Goal: Book appointment/travel/reservation

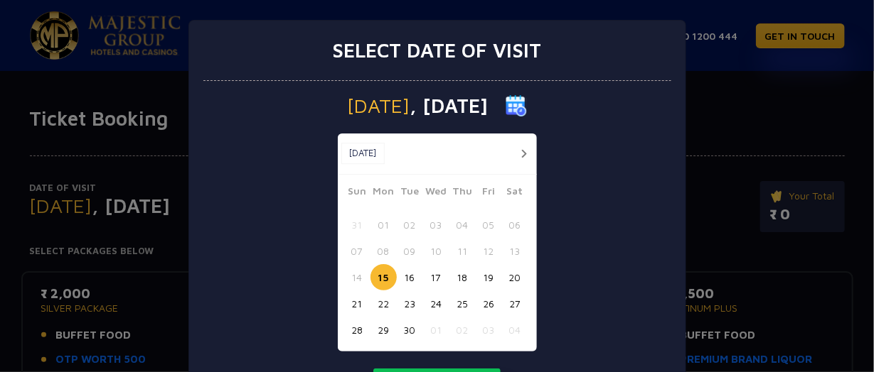
click at [382, 303] on button "22" at bounding box center [383, 304] width 26 height 26
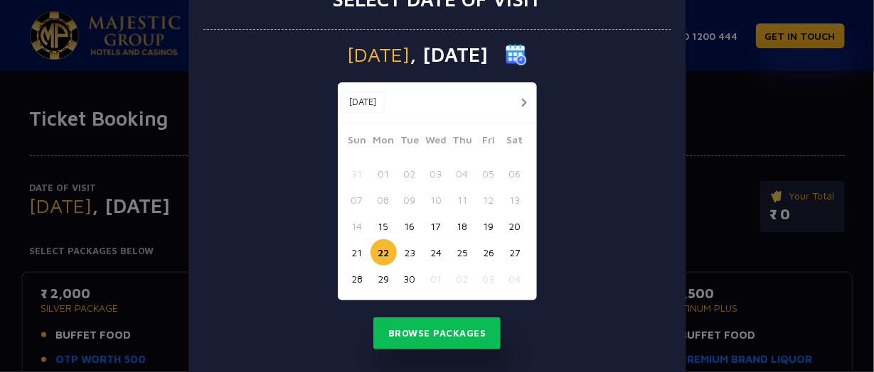
scroll to position [76, 0]
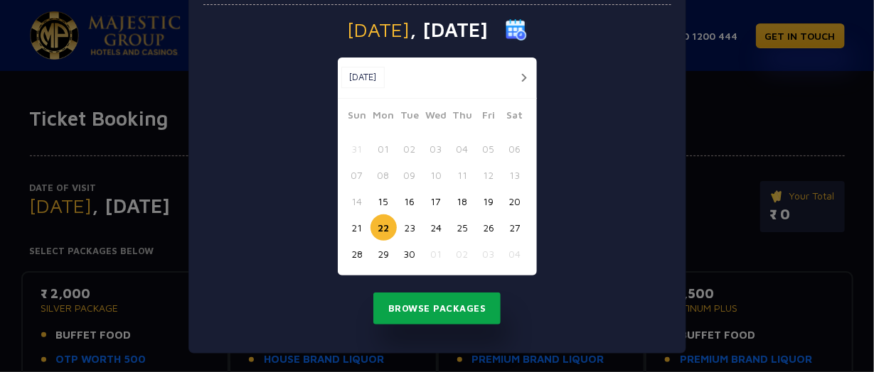
click at [434, 311] on button "Browse Packages" at bounding box center [437, 309] width 128 height 33
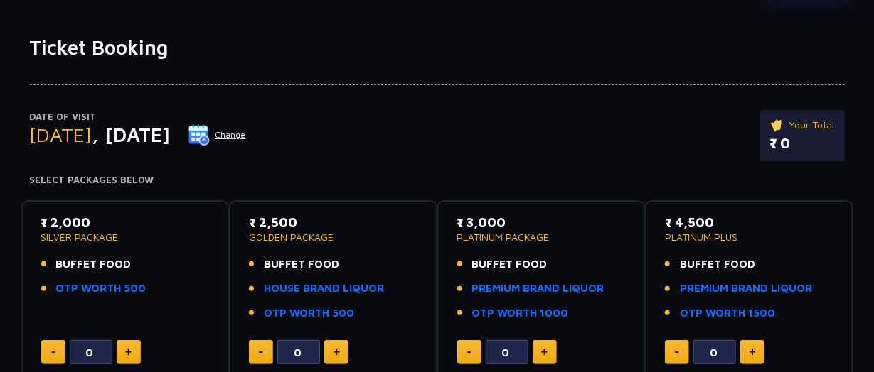
scroll to position [154, 0]
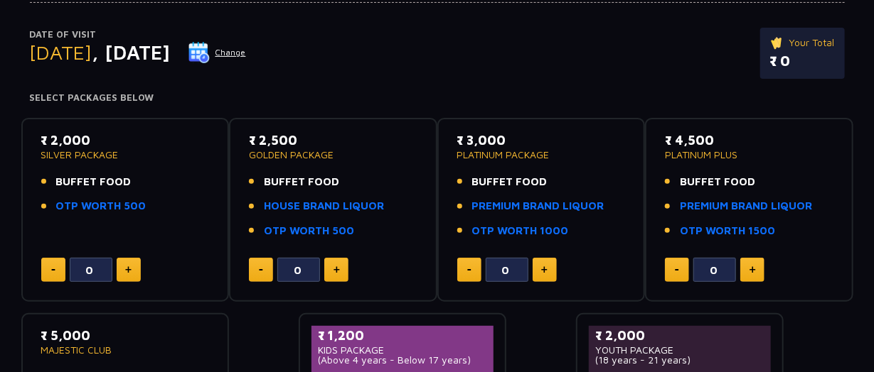
click at [127, 174] on span "BUFFET FOOD" at bounding box center [93, 182] width 75 height 16
click at [122, 258] on button at bounding box center [129, 270] width 24 height 24
type input "1"
click at [123, 138] on div "₹ 2,000 SILVER PACKAGE BUFFET FOOD OTP WORTH 500" at bounding box center [125, 177] width 168 height 92
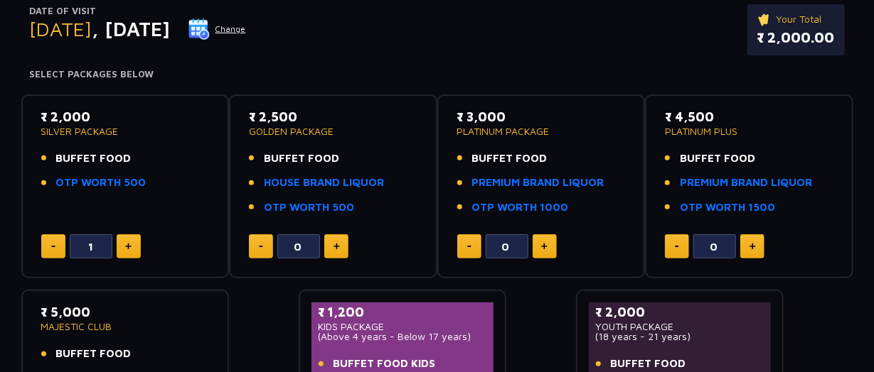
click at [92, 135] on p "SILVER PACKAGE" at bounding box center [125, 132] width 168 height 10
click at [162, 169] on ul "BUFFET FOOD OTP WORTH 500" at bounding box center [125, 171] width 168 height 41
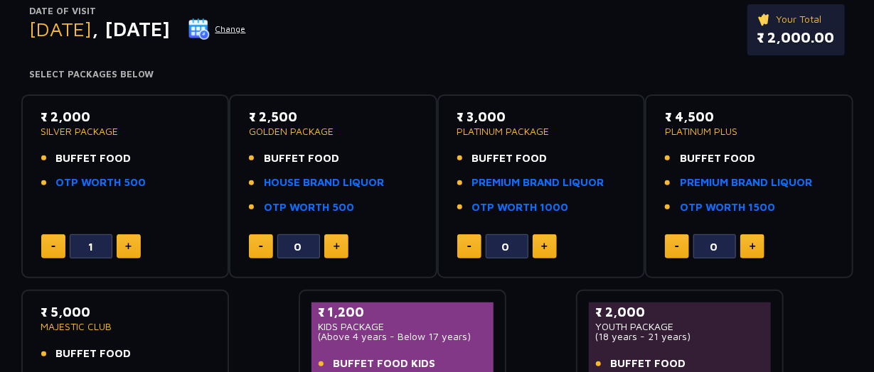
click at [162, 169] on ul "BUFFET FOOD OTP WORTH 500" at bounding box center [125, 171] width 168 height 41
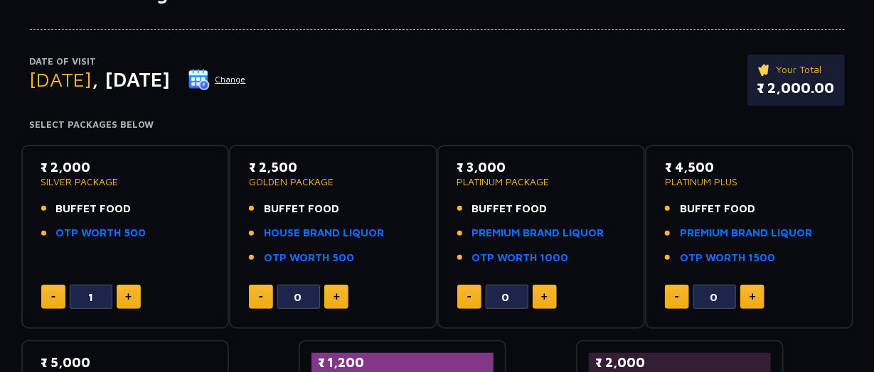
scroll to position [100, 0]
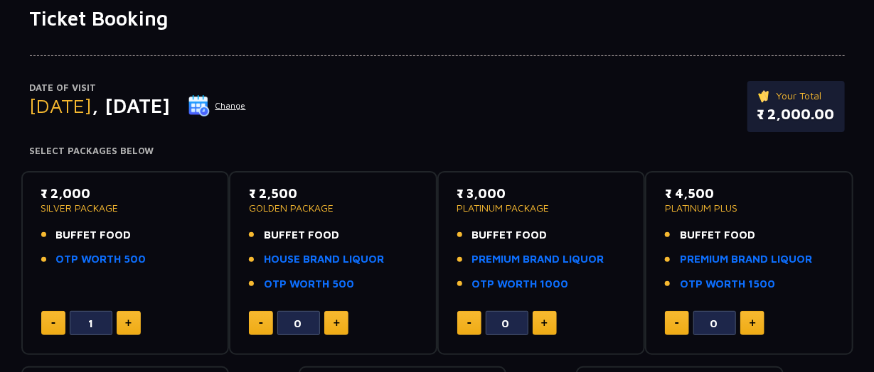
click at [90, 230] on span "BUFFET FOOD" at bounding box center [93, 235] width 75 height 16
click at [77, 261] on link "OTP WORTH 500" at bounding box center [101, 260] width 90 height 16
drag, startPoint x: 770, startPoint y: 113, endPoint x: 842, endPoint y: 116, distance: 71.8
click at [842, 116] on div "Your Total ₹ 2,000.00" at bounding box center [795, 106] width 97 height 51
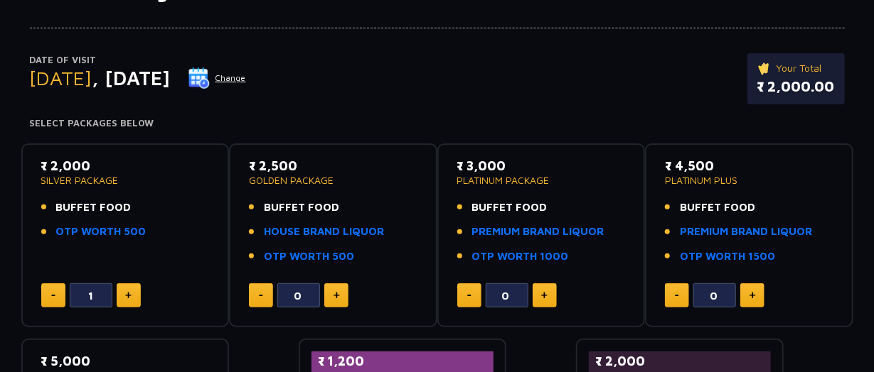
scroll to position [154, 0]
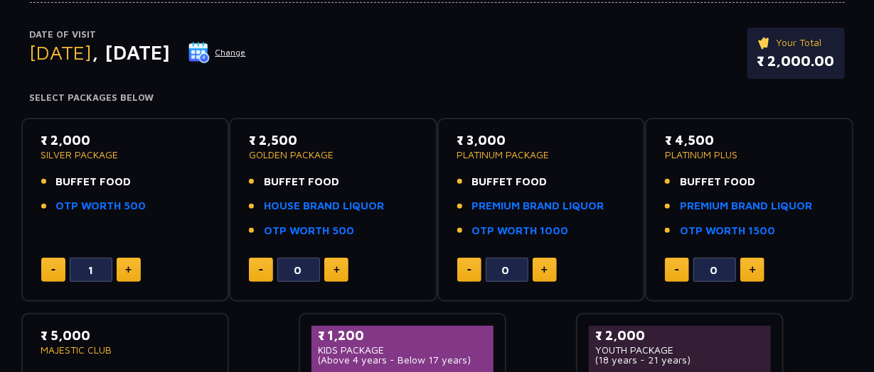
click at [333, 271] on img at bounding box center [336, 270] width 6 height 7
type input "1"
click at [57, 272] on button at bounding box center [53, 270] width 24 height 24
type input "0"
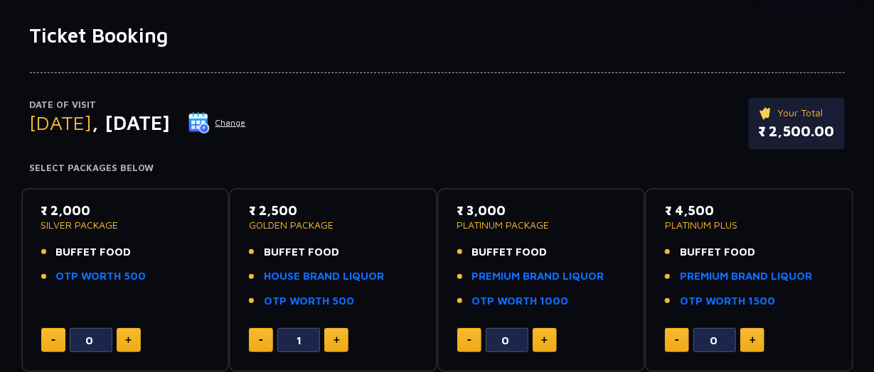
scroll to position [62, 0]
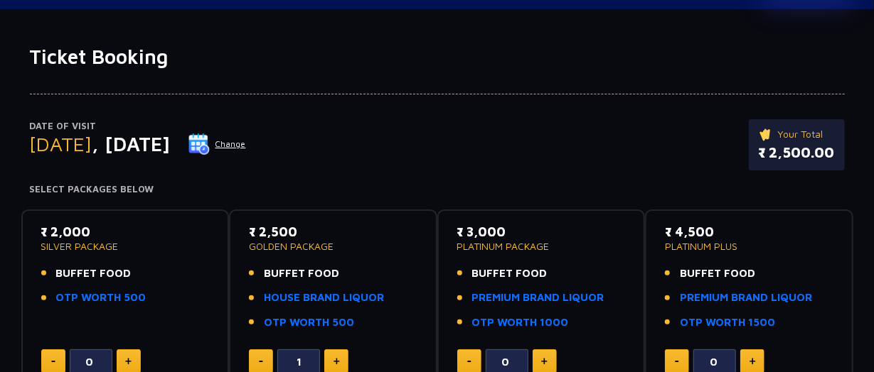
click at [247, 146] on button "Change" at bounding box center [217, 144] width 59 height 23
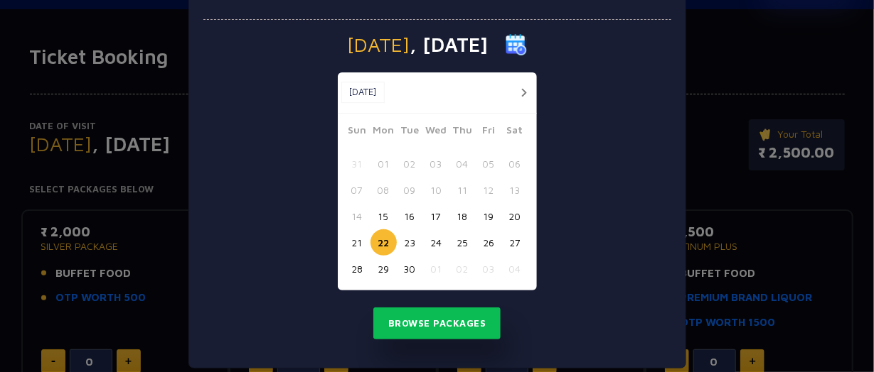
scroll to position [77, 0]
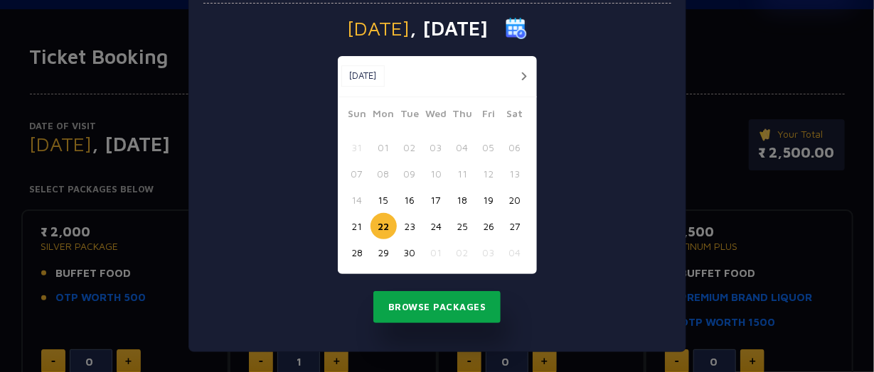
click at [424, 305] on button "Browse Packages" at bounding box center [437, 307] width 128 height 33
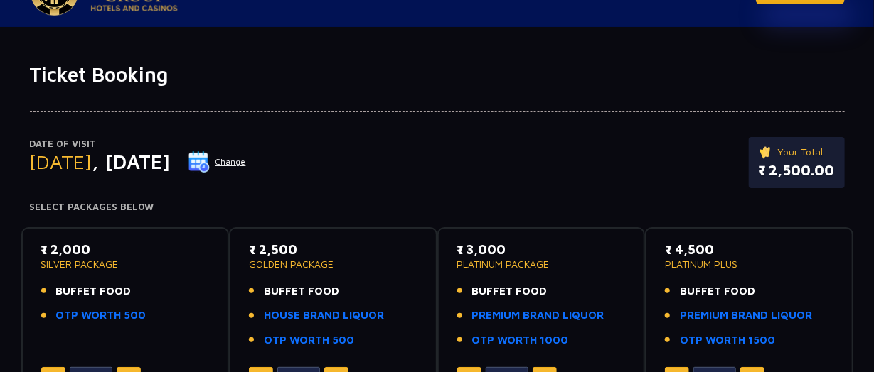
scroll to position [0, 0]
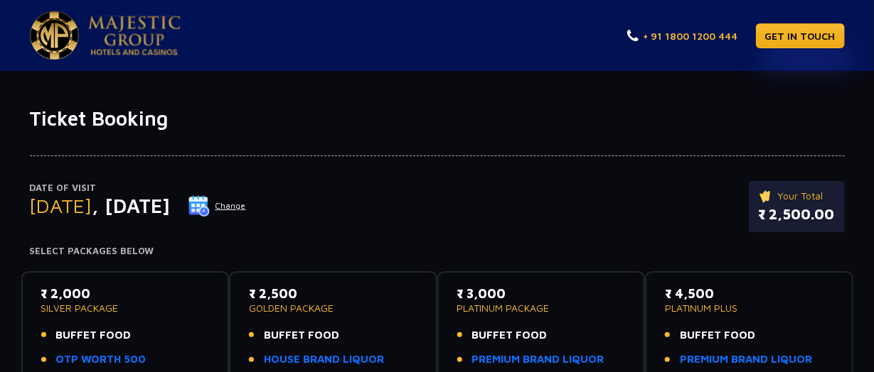
click at [663, 40] on link "+ 91 1800 1200 444" at bounding box center [682, 35] width 111 height 15
